Goal: Information Seeking & Learning: Learn about a topic

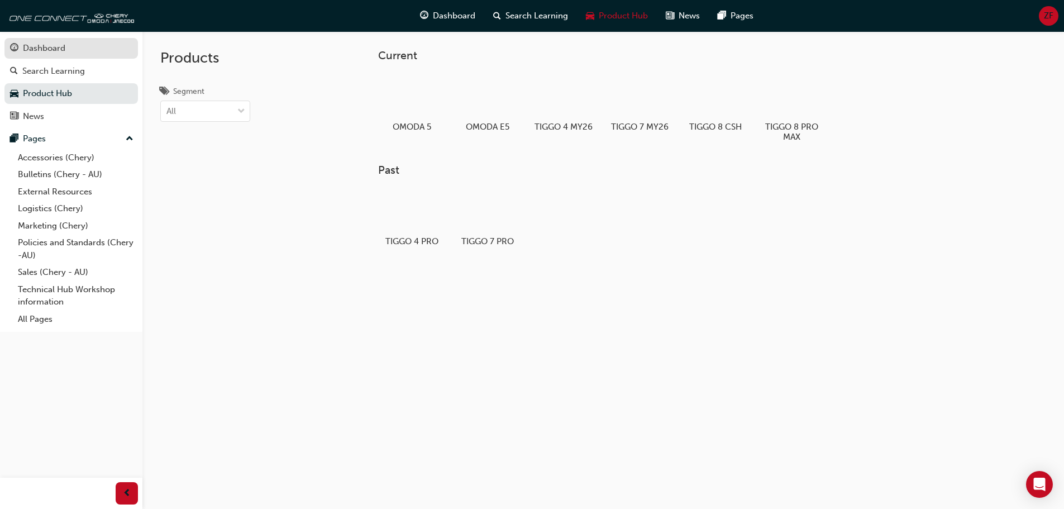
click at [115, 49] on div "Dashboard" at bounding box center [71, 48] width 122 height 14
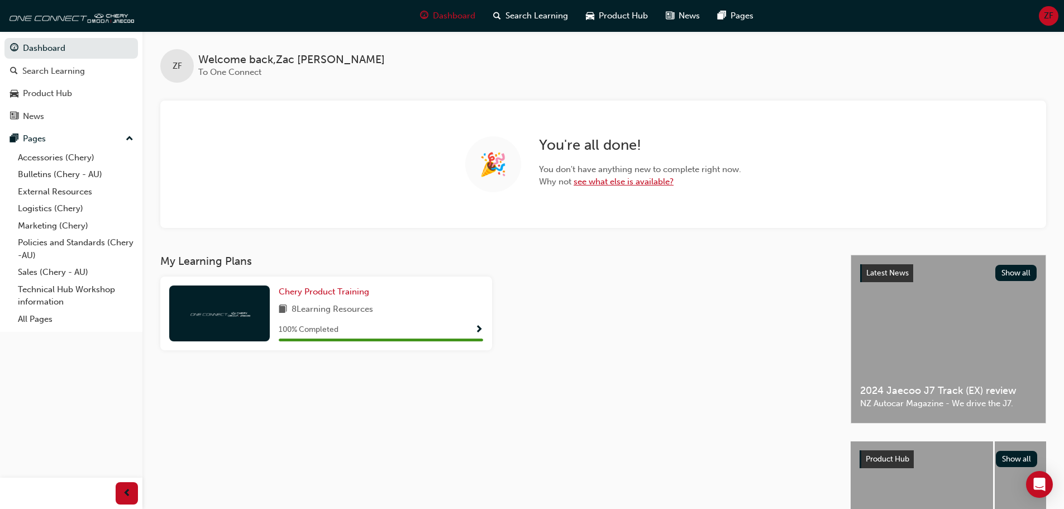
click at [614, 185] on link "see what else is available?" at bounding box center [624, 182] width 100 height 10
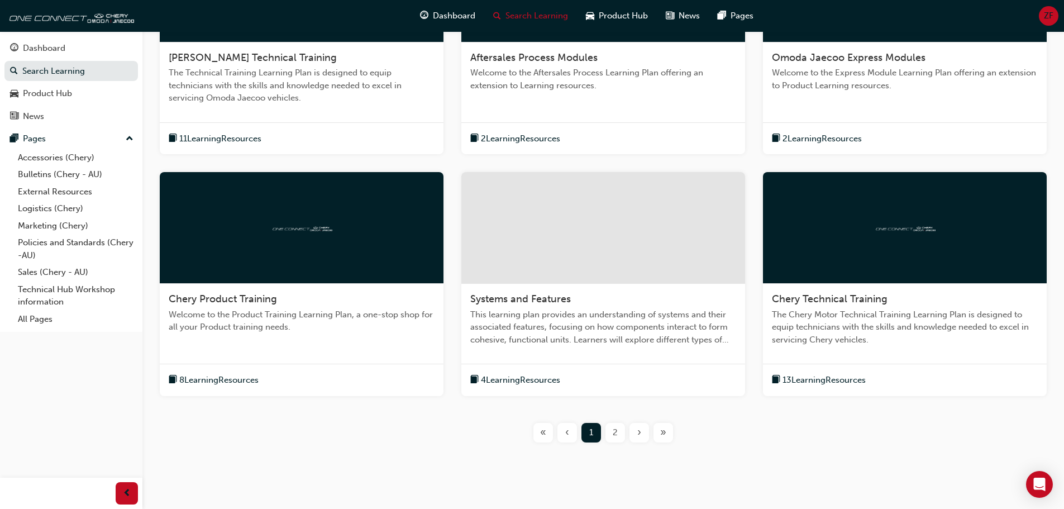
scroll to position [335, 0]
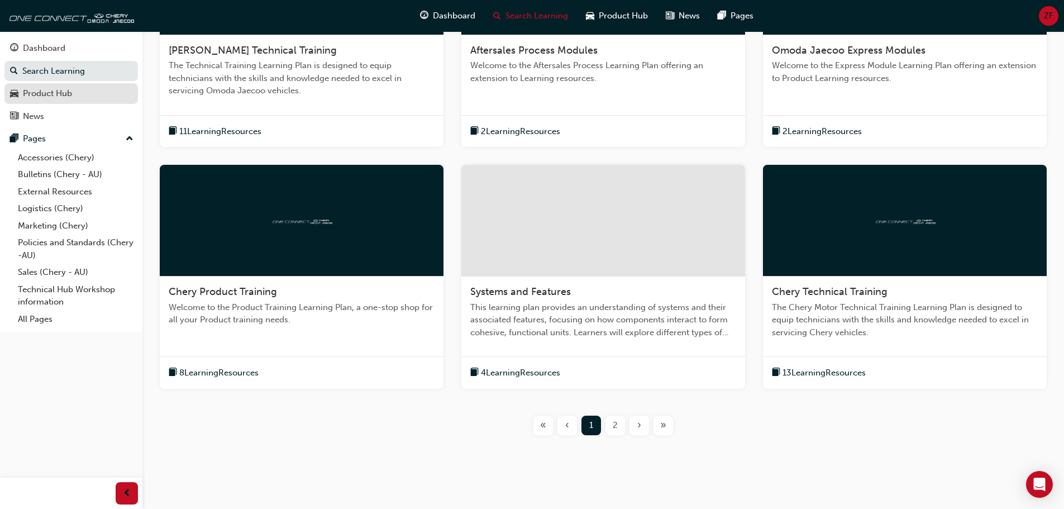
click at [75, 101] on link "Product Hub" at bounding box center [71, 93] width 134 height 21
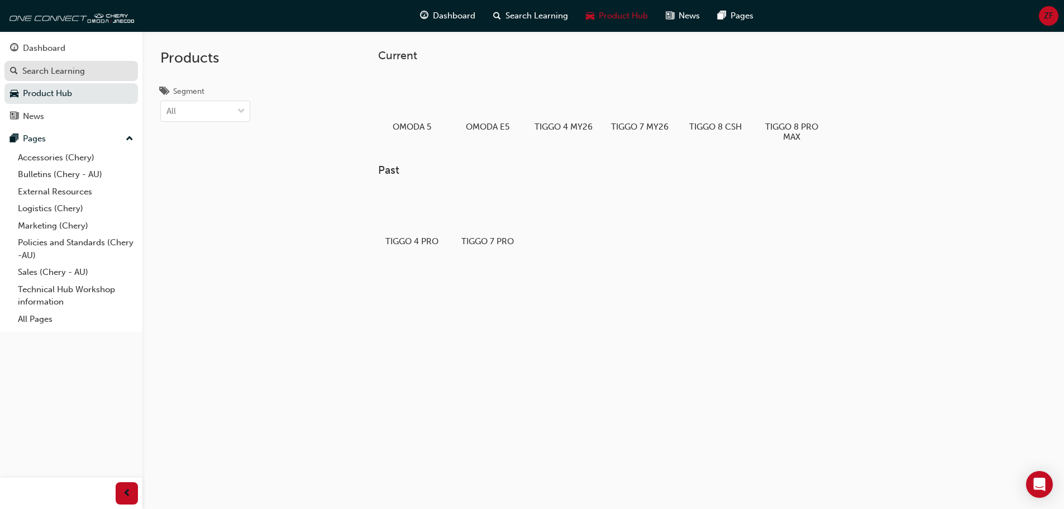
click at [51, 66] on div "Search Learning" at bounding box center [53, 71] width 63 height 13
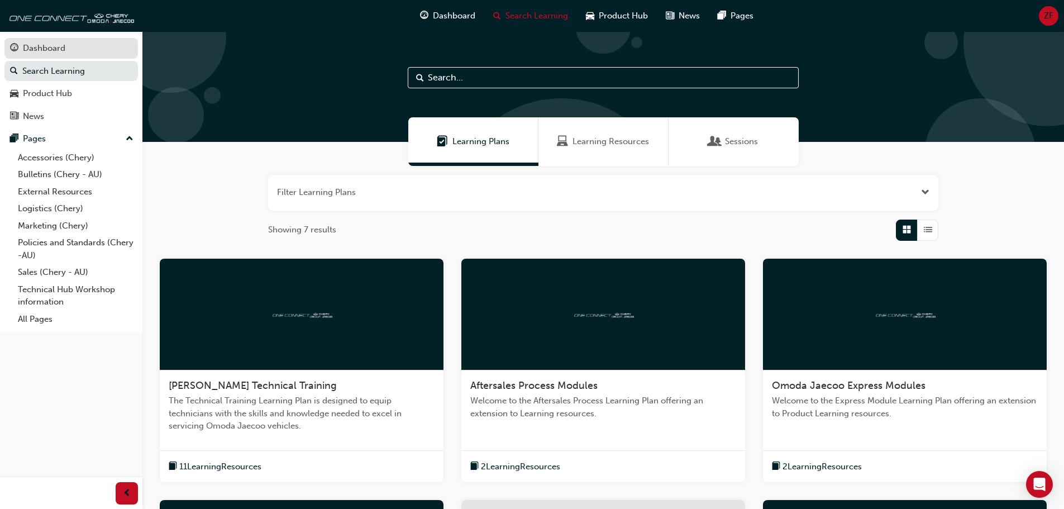
click at [57, 50] on div "Dashboard" at bounding box center [44, 48] width 42 height 13
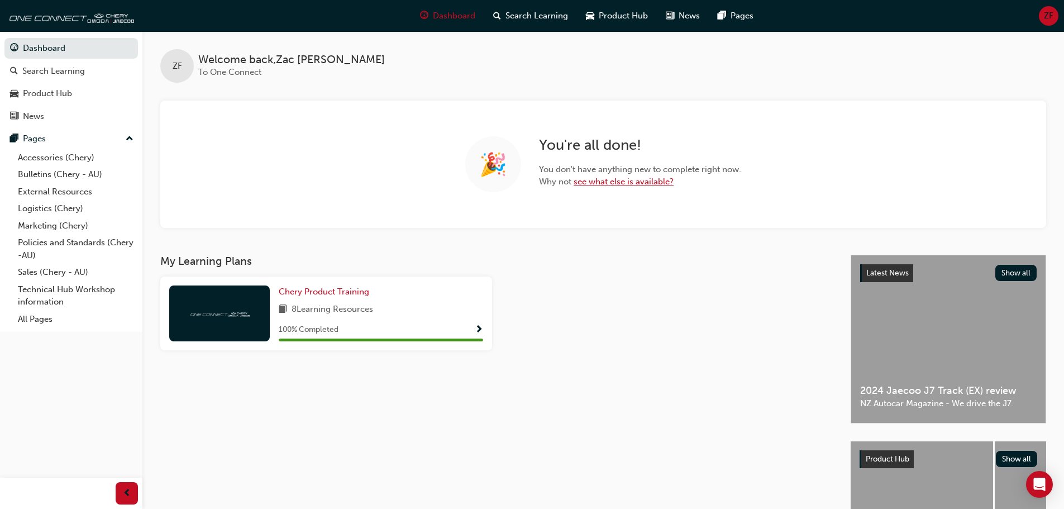
click at [602, 187] on link "see what else is available?" at bounding box center [624, 182] width 100 height 10
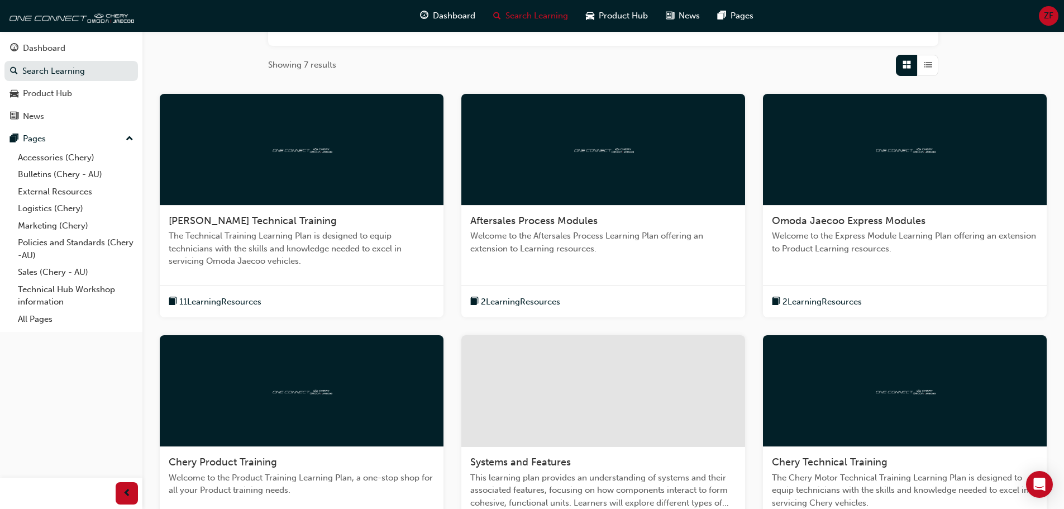
scroll to position [168, 0]
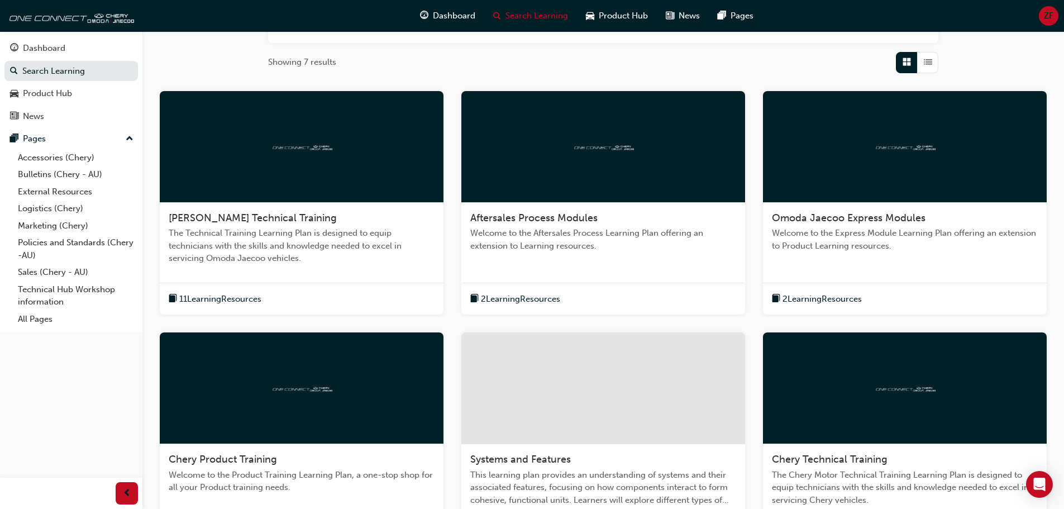
click at [283, 211] on div "[PERSON_NAME] Technical Training The Technical Training Learning Plan is design…" at bounding box center [302, 243] width 284 height 80
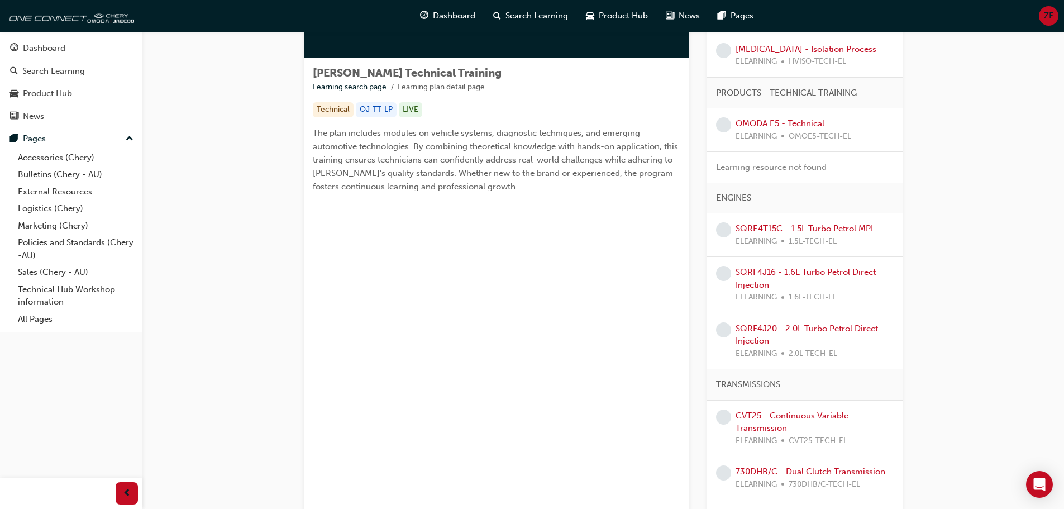
scroll to position [301, 0]
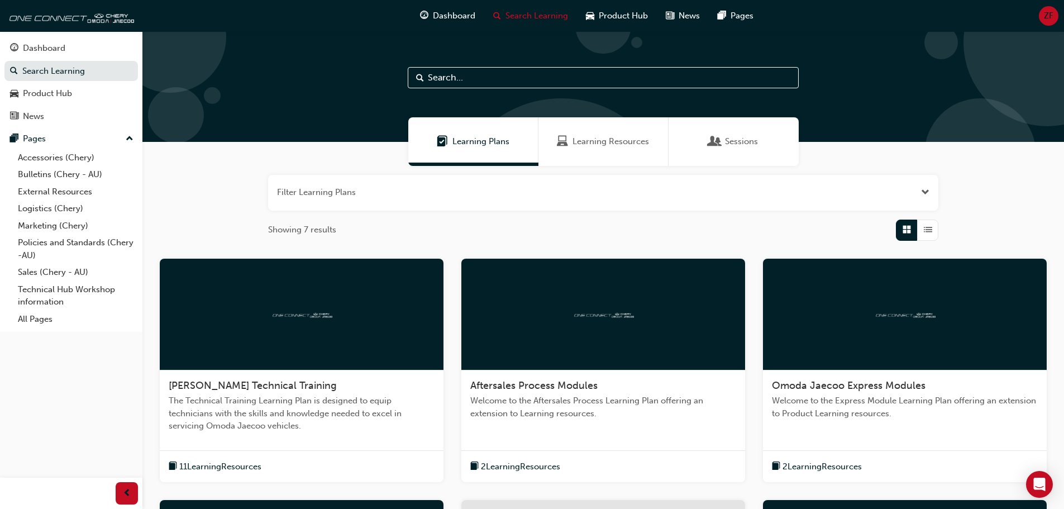
click at [608, 149] on div "Learning Resources" at bounding box center [604, 141] width 130 height 49
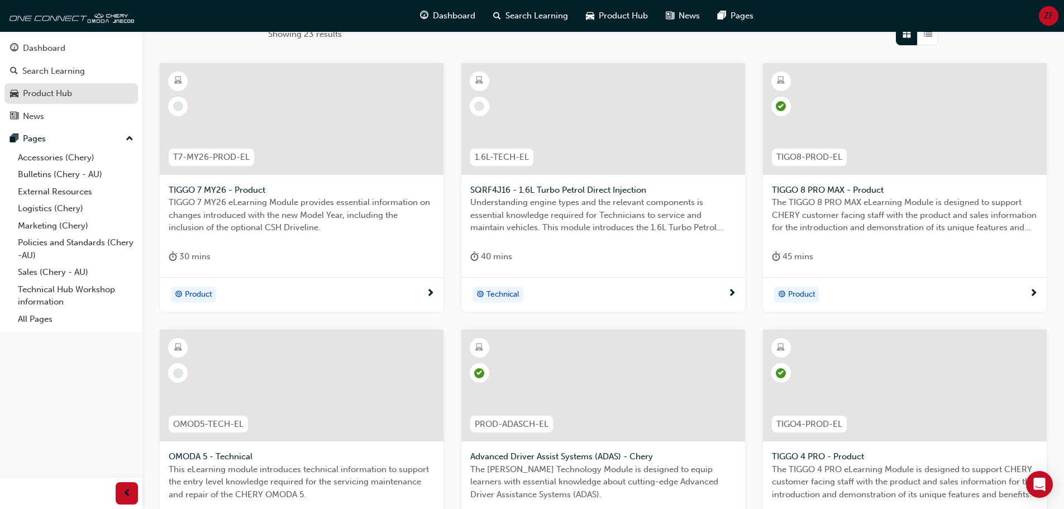
scroll to position [168, 0]
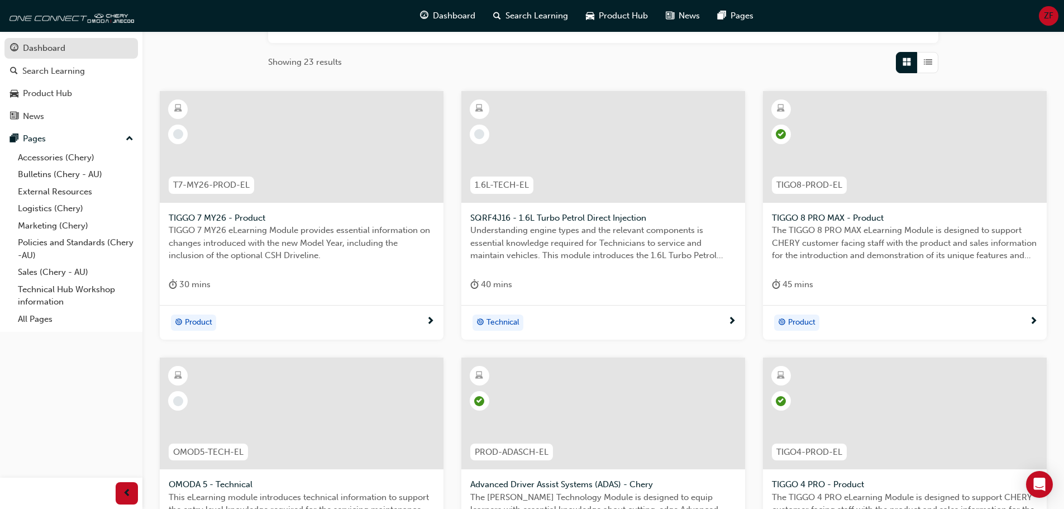
click at [70, 56] on link "Dashboard" at bounding box center [71, 48] width 134 height 21
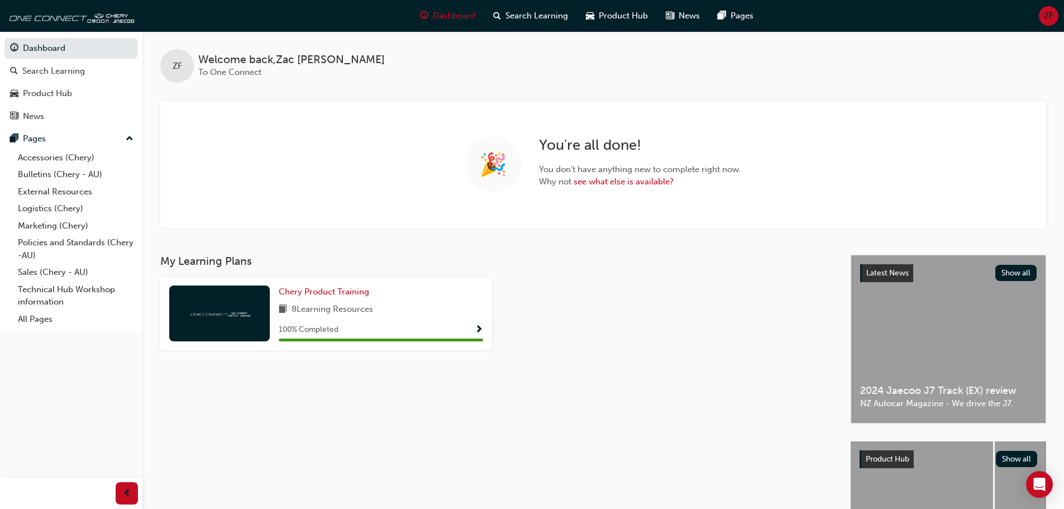
click at [350, 308] on span "8 Learning Resources" at bounding box center [333, 310] width 82 height 14
click at [481, 330] on span "Show Progress" at bounding box center [479, 330] width 8 height 10
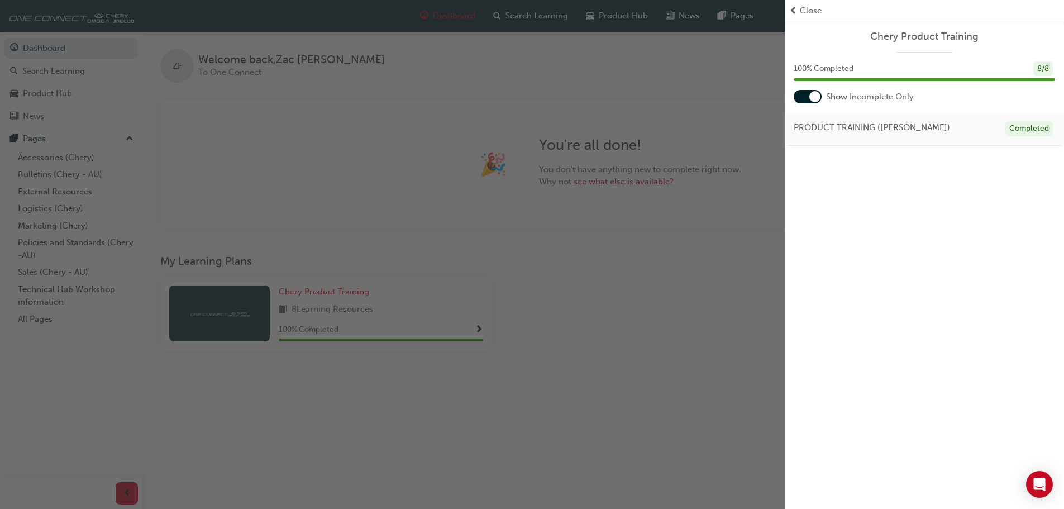
click at [805, 97] on div at bounding box center [808, 96] width 28 height 13
